Goal: Task Accomplishment & Management: Manage account settings

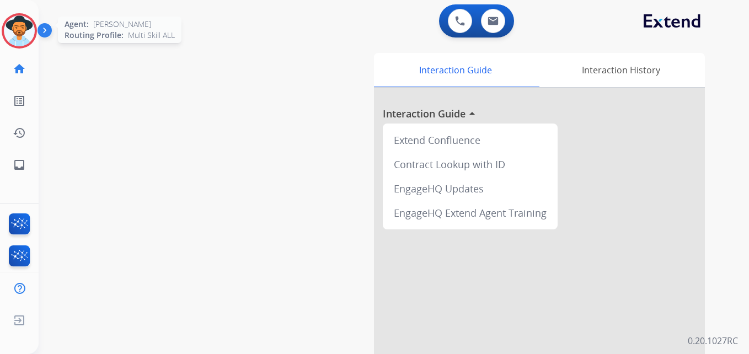
click at [24, 27] on img at bounding box center [19, 30] width 31 height 31
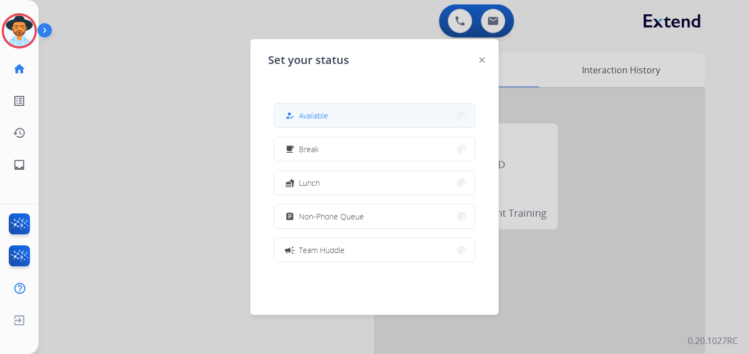
click at [360, 119] on button "how_to_reg Available" at bounding box center [374, 116] width 201 height 24
